Goal: Transaction & Acquisition: Download file/media

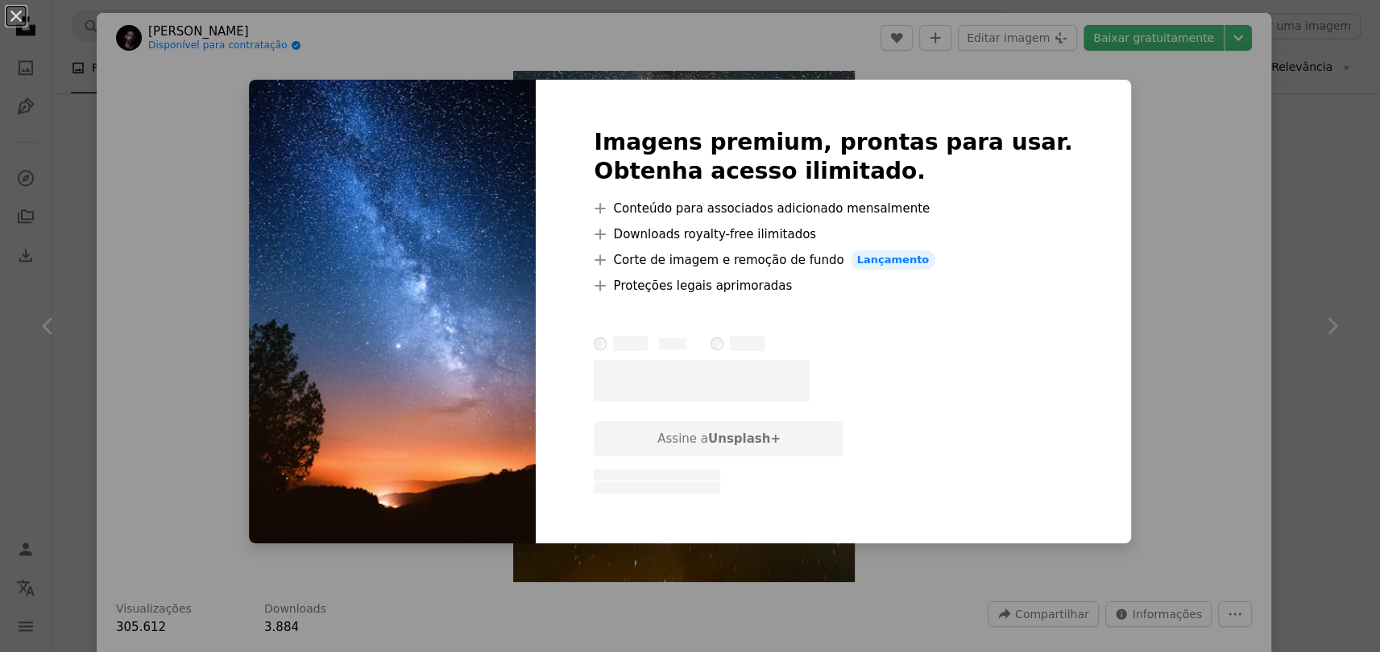
scroll to position [1611, 0]
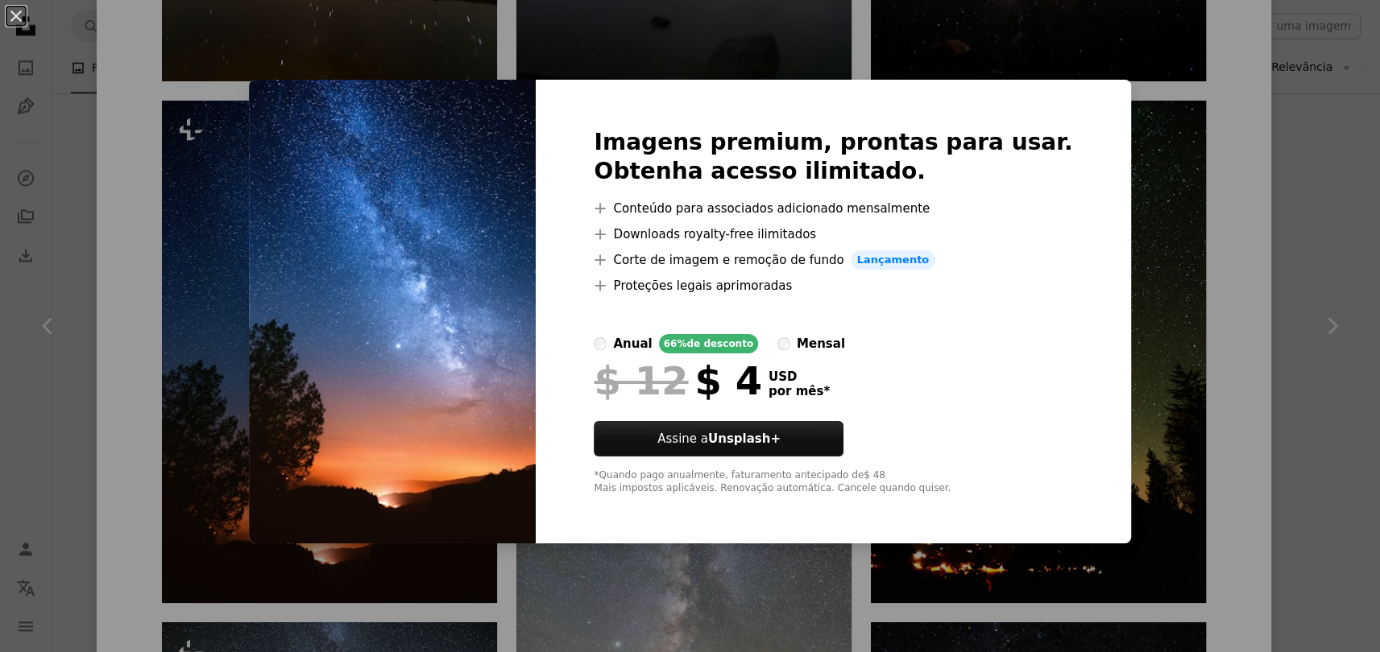
click at [1316, 103] on div "An X shape Imagens premium, prontas para usar. Obtenha acesso ilimitado. A plus…" at bounding box center [690, 326] width 1380 height 652
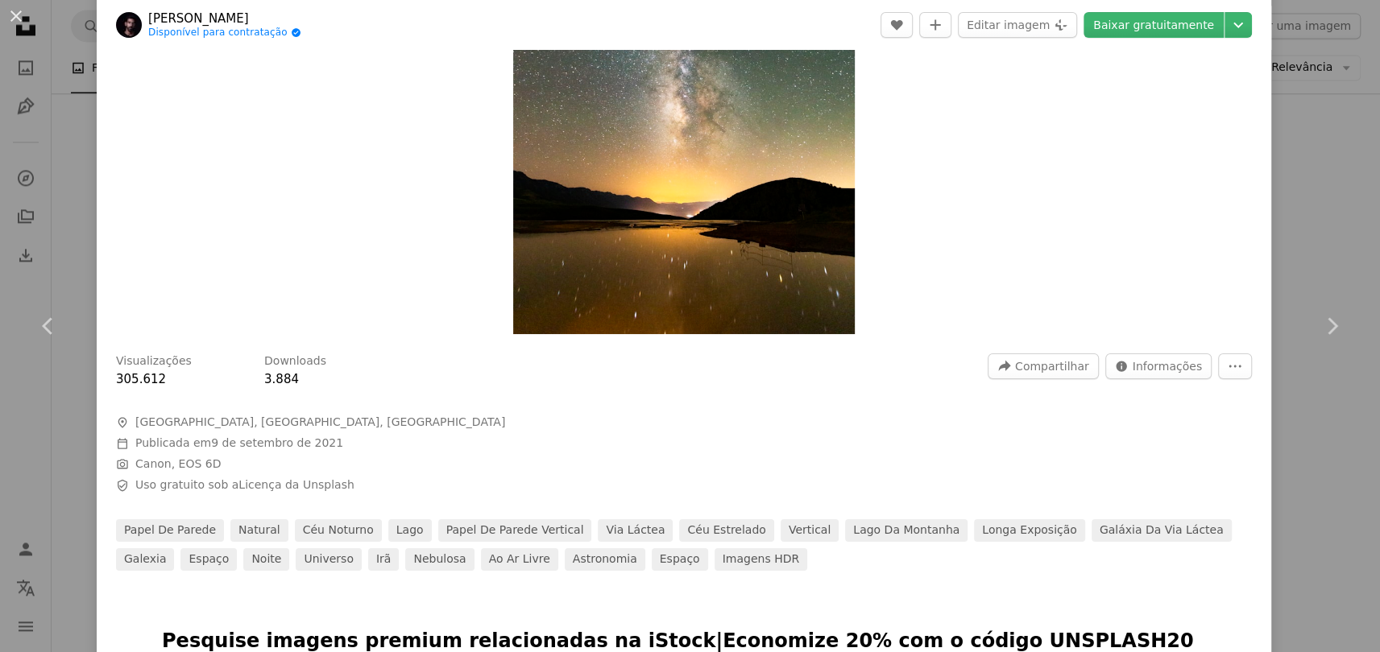
scroll to position [292, 0]
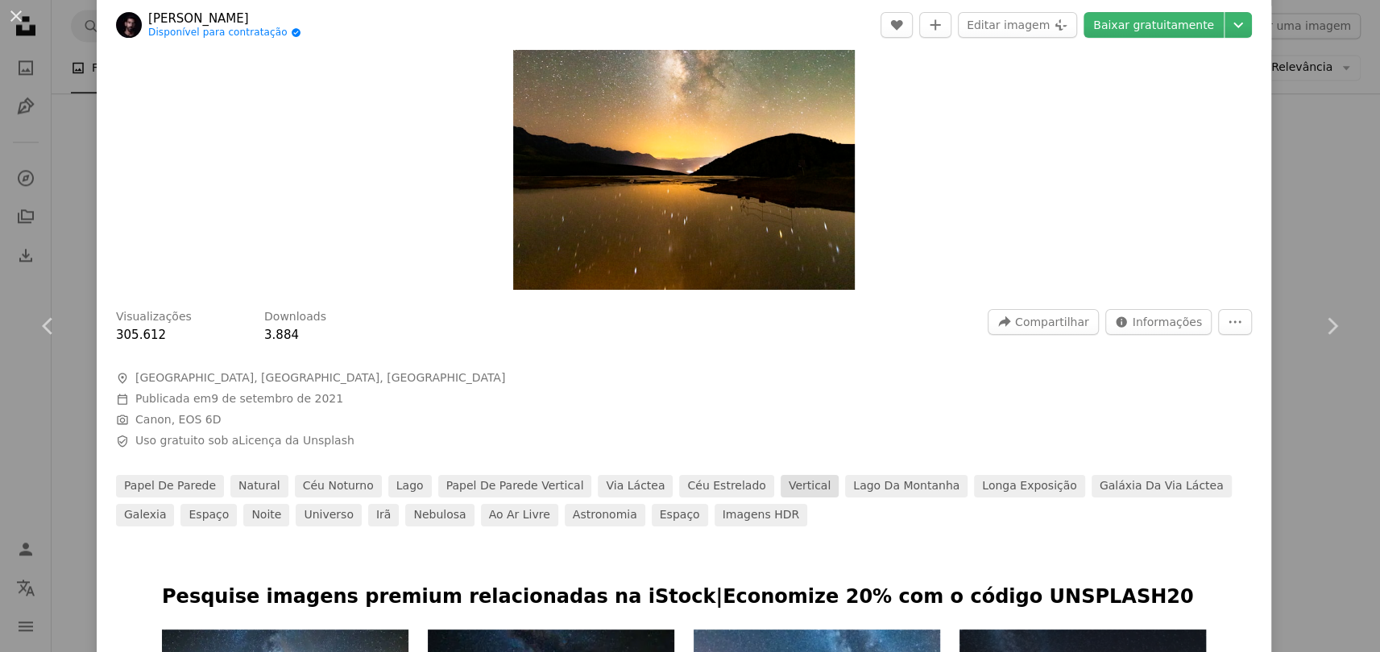
click at [781, 484] on link "vertical" at bounding box center [810, 486] width 58 height 23
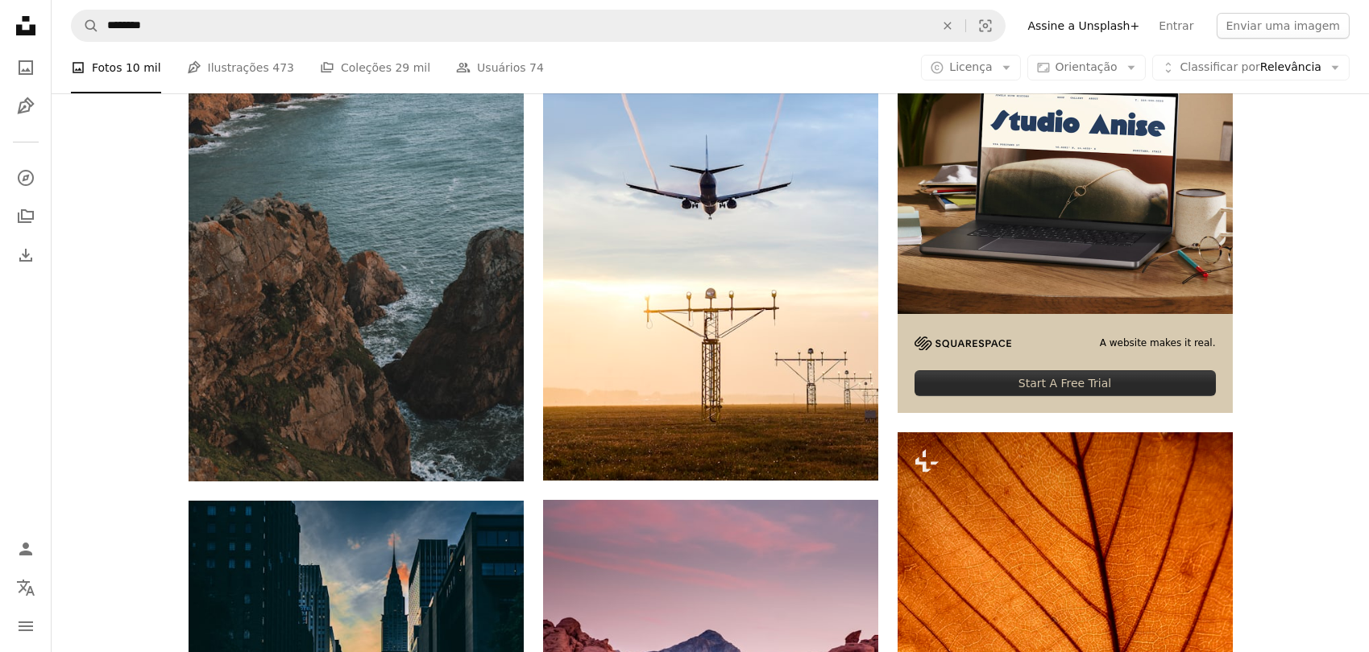
scroll to position [439, 0]
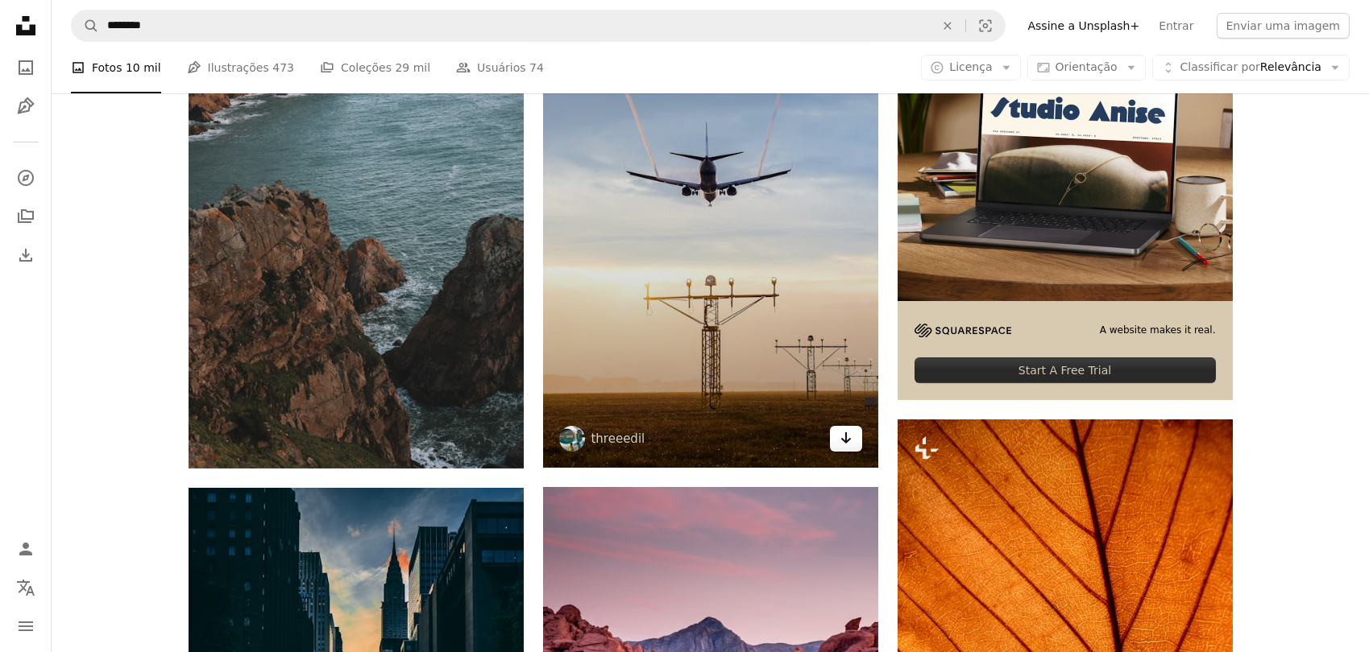
click at [847, 437] on icon "Arrow pointing down" at bounding box center [845, 438] width 13 height 19
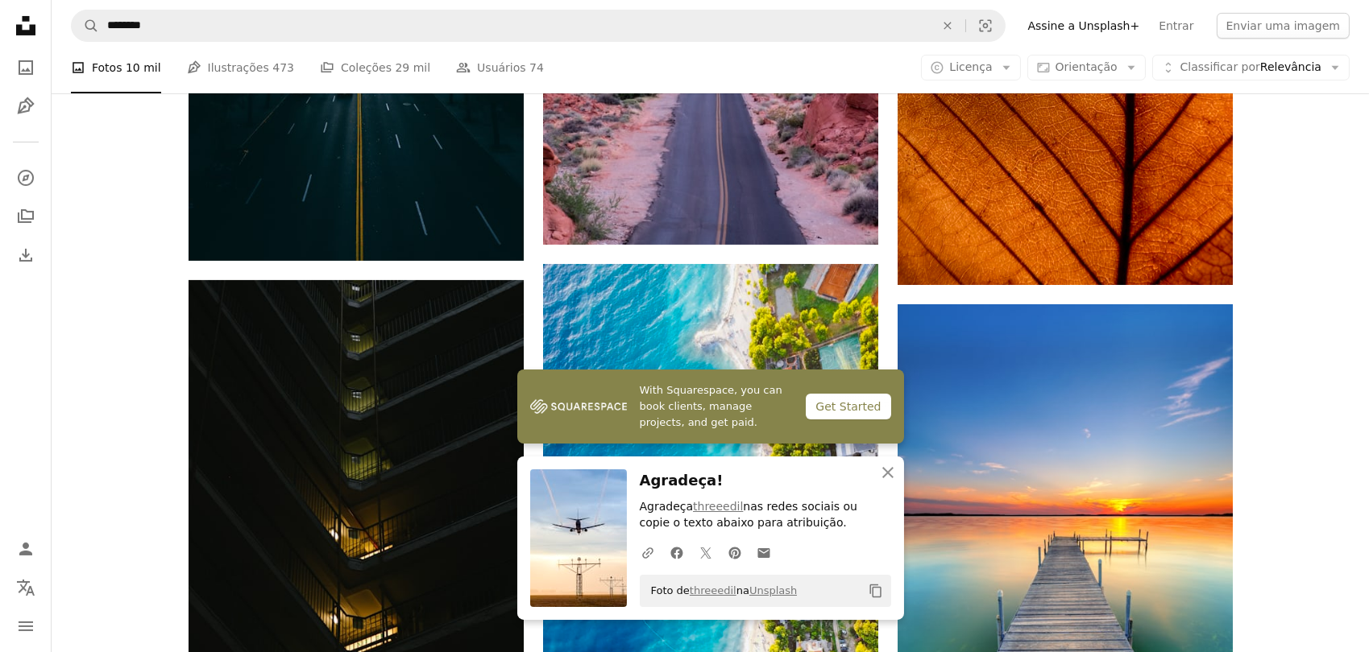
scroll to position [1171, 0]
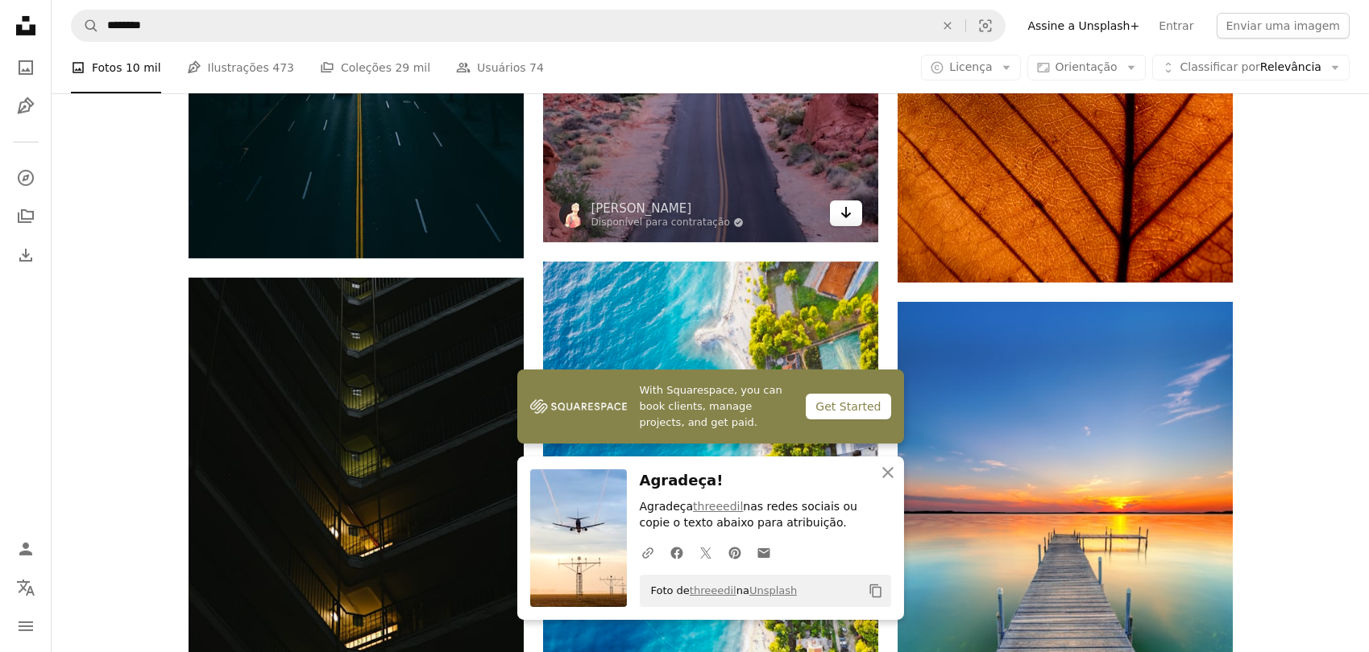
click at [848, 214] on icon "Baixar" at bounding box center [845, 212] width 10 height 11
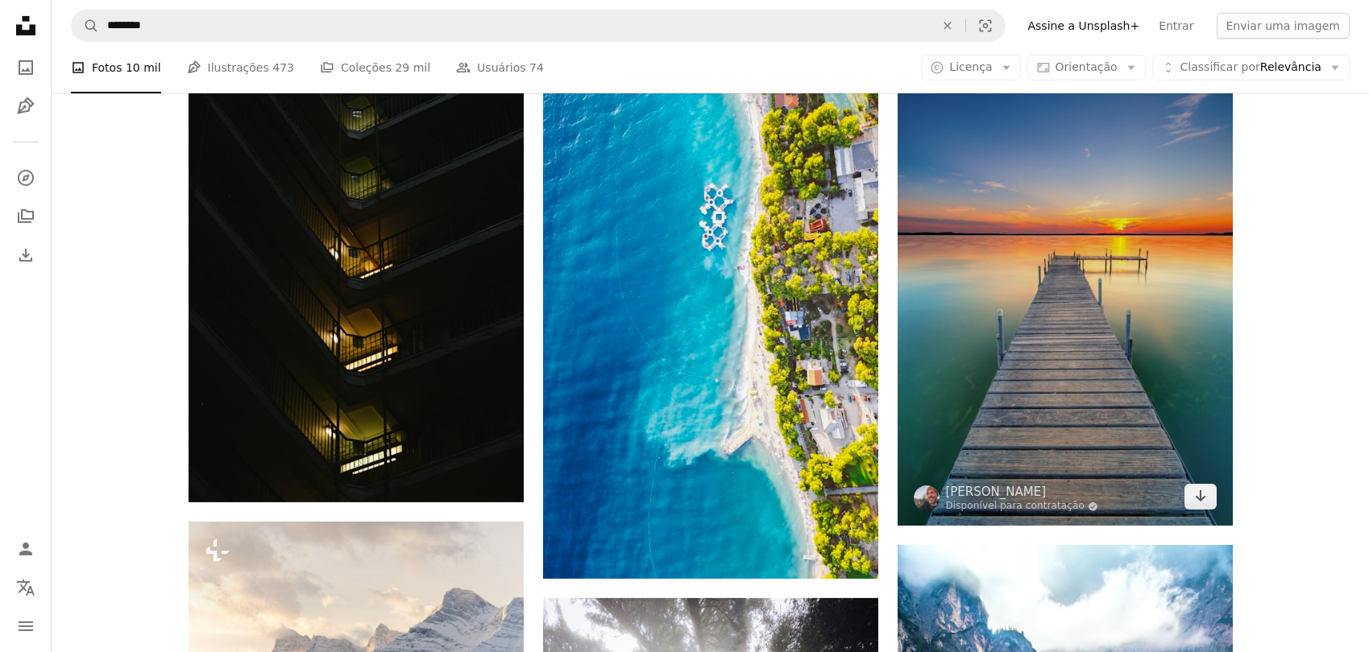
scroll to position [1538, 0]
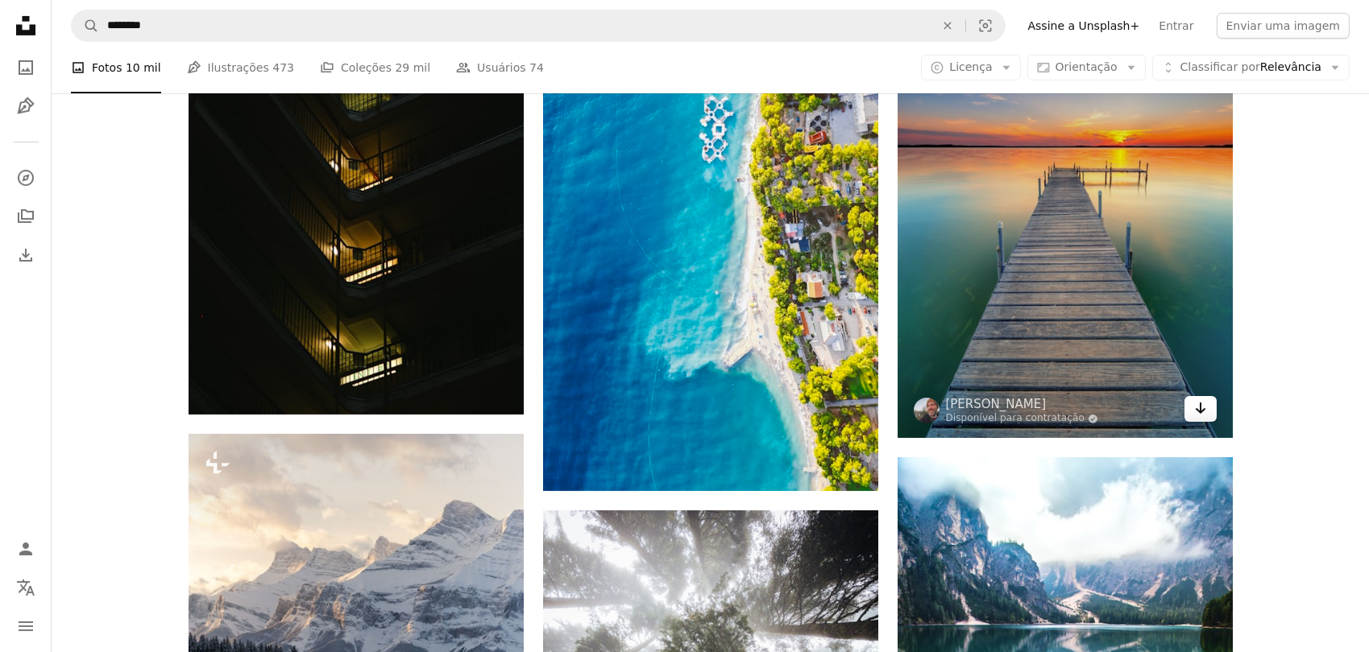
click at [1197, 408] on icon "Arrow pointing down" at bounding box center [1200, 408] width 13 height 19
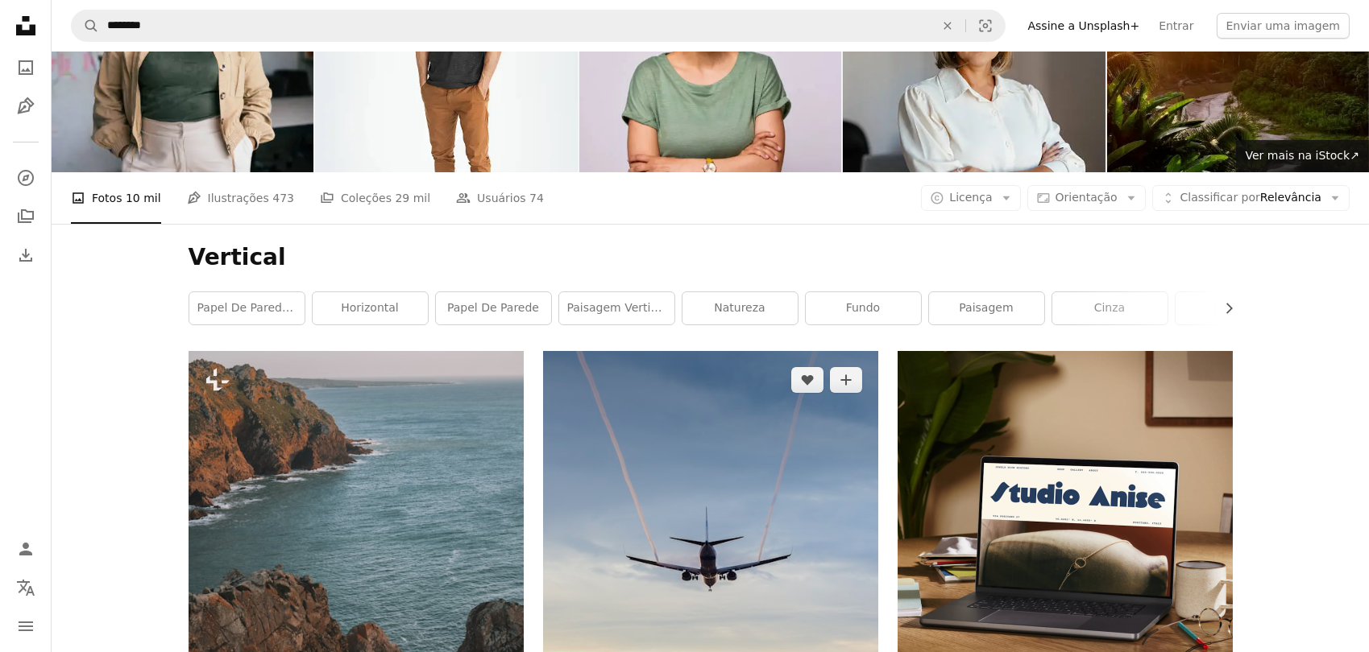
scroll to position [0, 0]
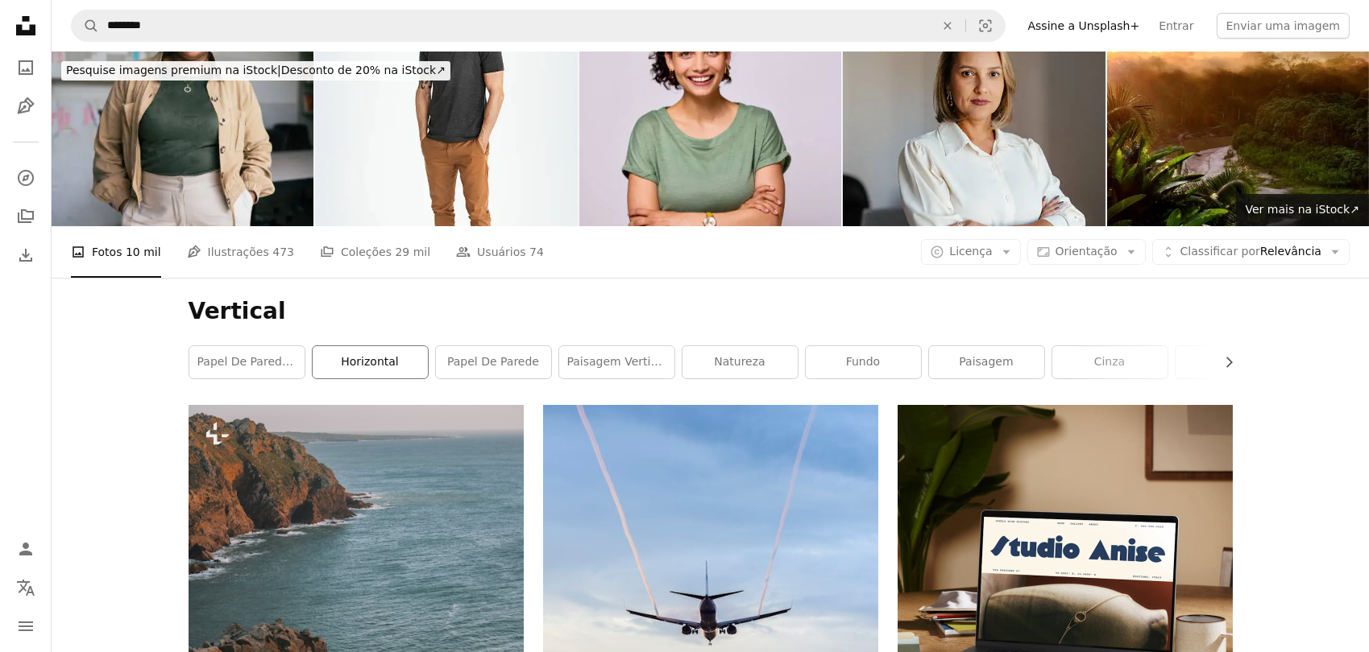
click at [370, 360] on link "horizontal" at bounding box center [370, 362] width 115 height 32
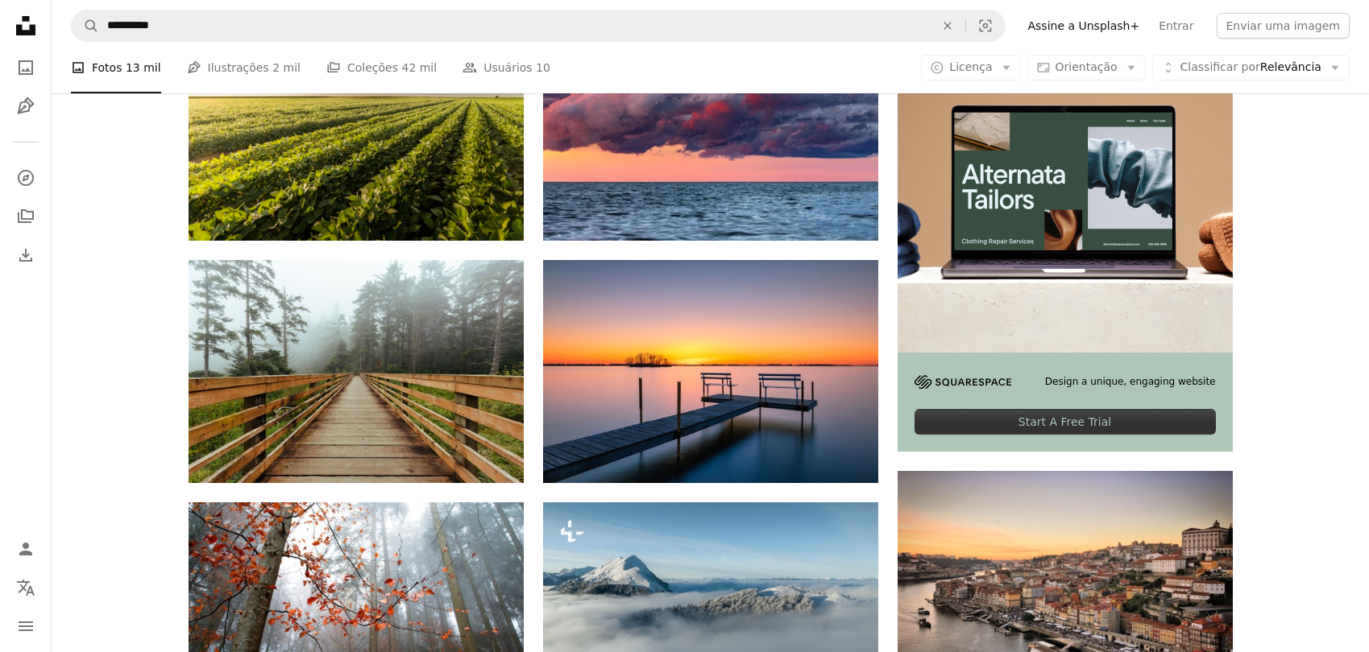
scroll to position [439, 0]
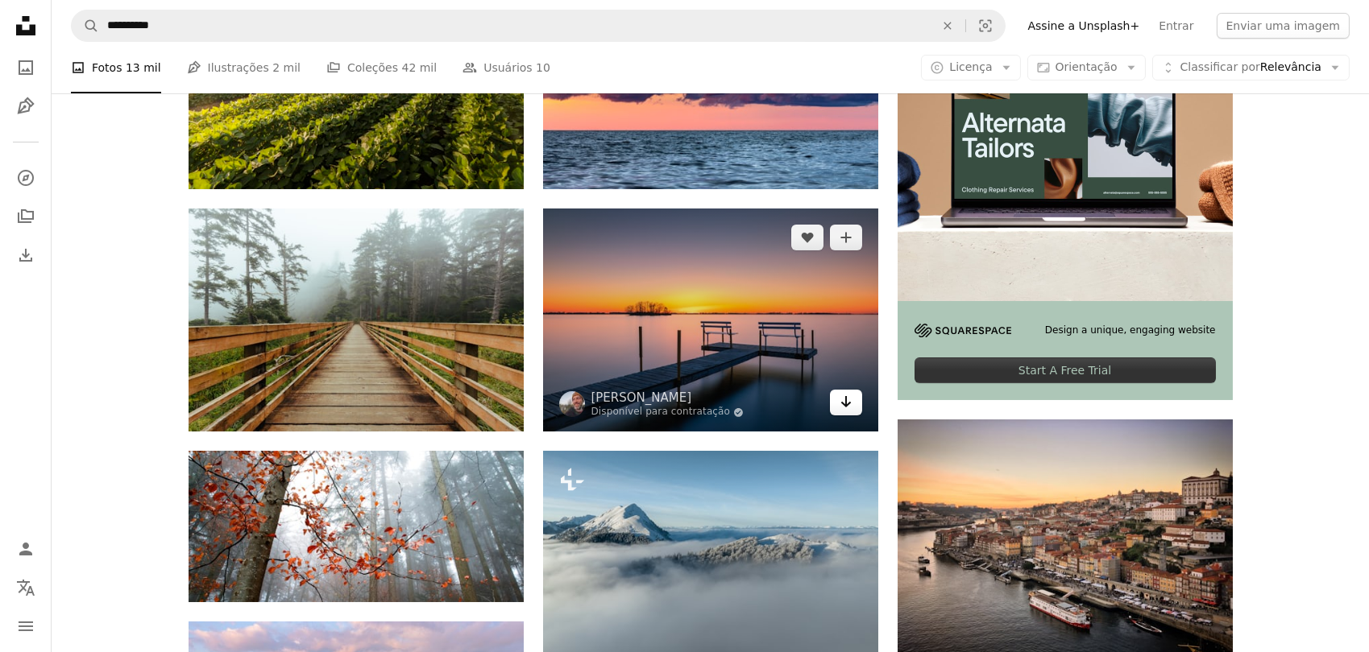
click at [844, 401] on icon "Arrow pointing down" at bounding box center [845, 401] width 13 height 19
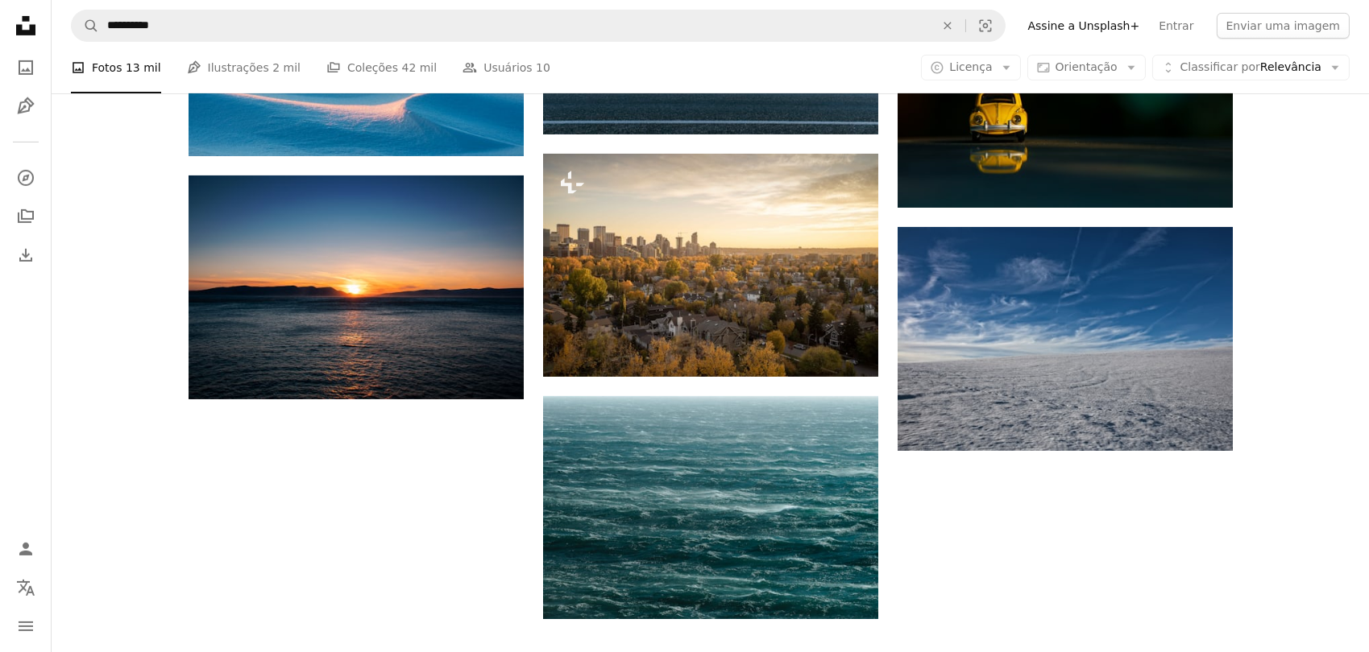
scroll to position [1611, 0]
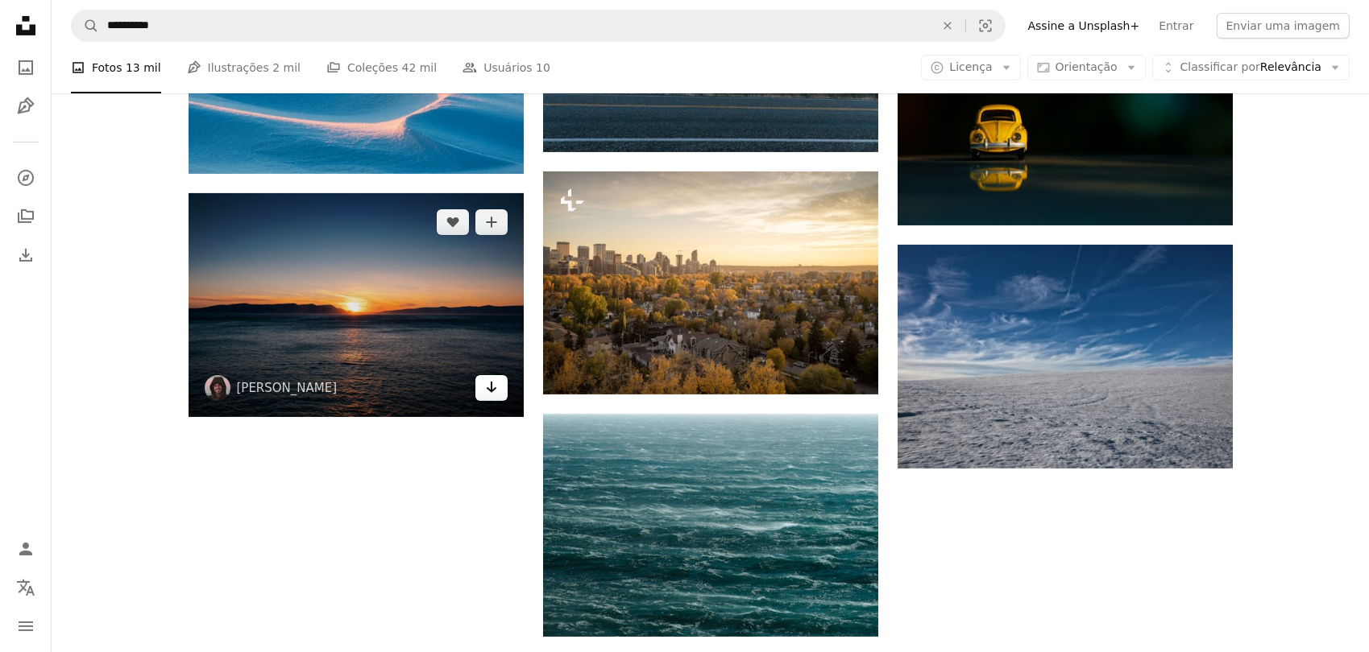
click at [491, 391] on icon "Baixar" at bounding box center [491, 387] width 10 height 11
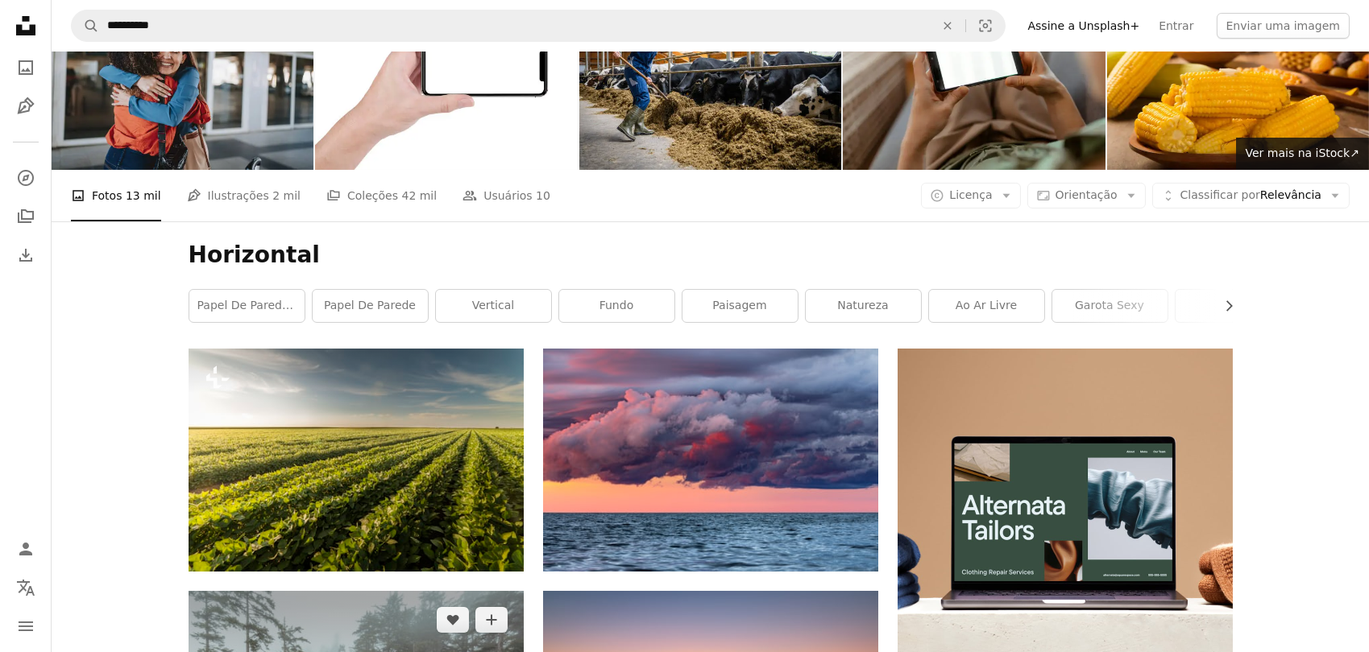
scroll to position [0, 0]
